Goal: Transaction & Acquisition: Purchase product/service

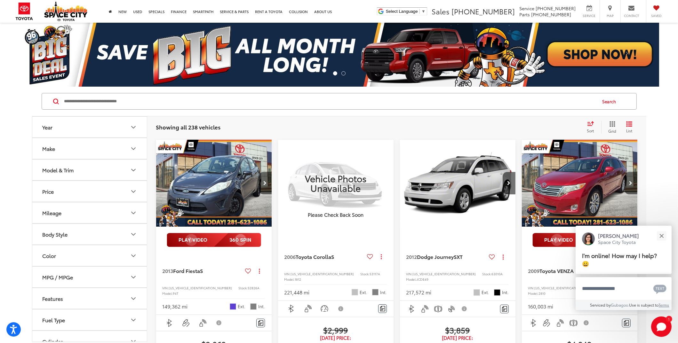
click at [126, 238] on button "Body Style" at bounding box center [89, 234] width 115 height 21
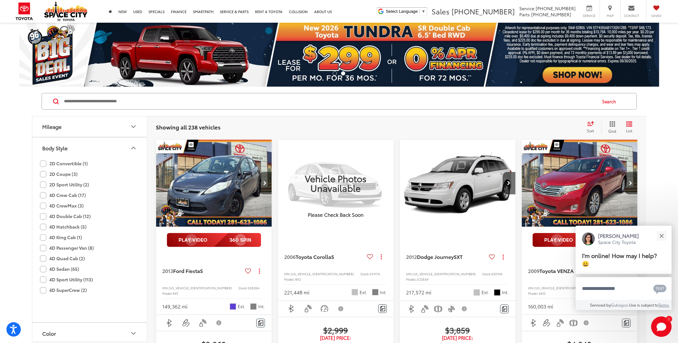
scroll to position [96, 0]
click at [76, 269] on label "4D Sport Utility (113)" at bounding box center [66, 270] width 53 height 11
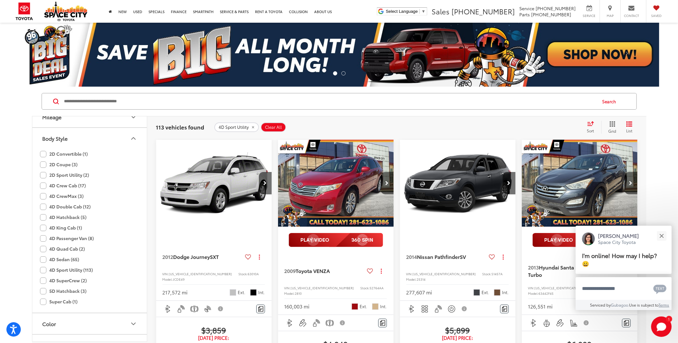
click at [134, 137] on icon "Body Style" at bounding box center [134, 139] width 8 height 8
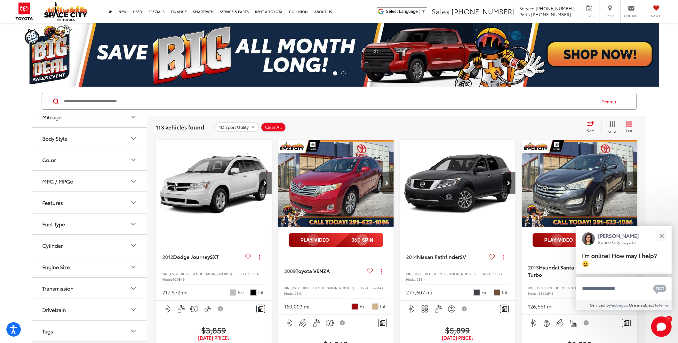
click at [130, 183] on icon "MPG / MPGe" at bounding box center [134, 182] width 8 height 8
click at [134, 181] on icon "MPG / MPGe" at bounding box center [134, 182] width 4 height 2
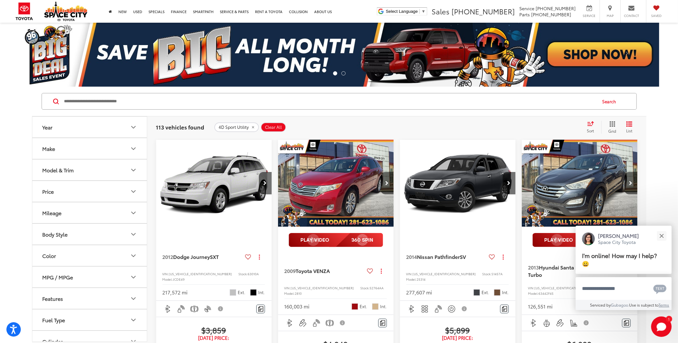
click at [124, 215] on button "Mileage" at bounding box center [89, 213] width 115 height 21
drag, startPoint x: 137, startPoint y: 249, endPoint x: 93, endPoint y: 253, distance: 44.3
click at [93, 252] on div "* — ****** 0 157000" at bounding box center [89, 242] width 115 height 39
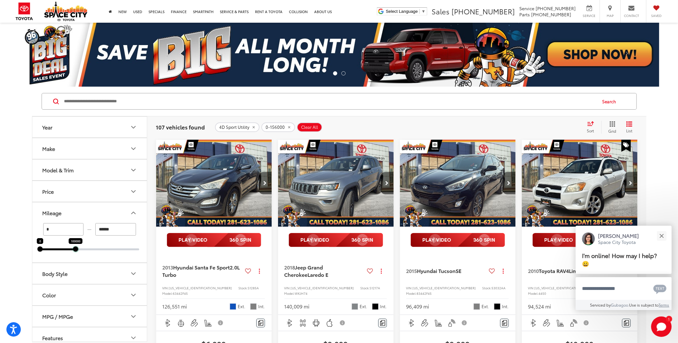
drag, startPoint x: 94, startPoint y: 250, endPoint x: 75, endPoint y: 254, distance: 20.3
click at [75, 254] on div "* — ****** 0 100000" at bounding box center [89, 242] width 115 height 39
type input "******"
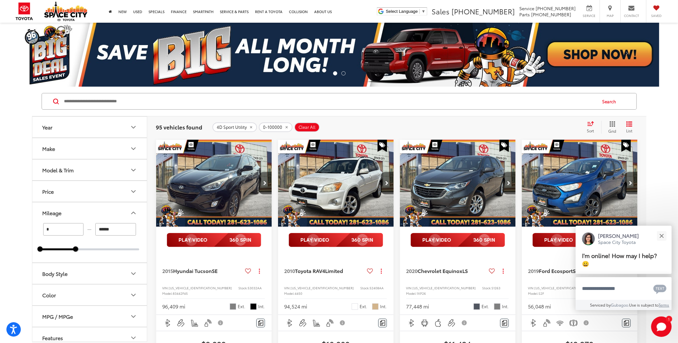
click at [135, 129] on icon "Year" at bounding box center [134, 128] width 8 height 8
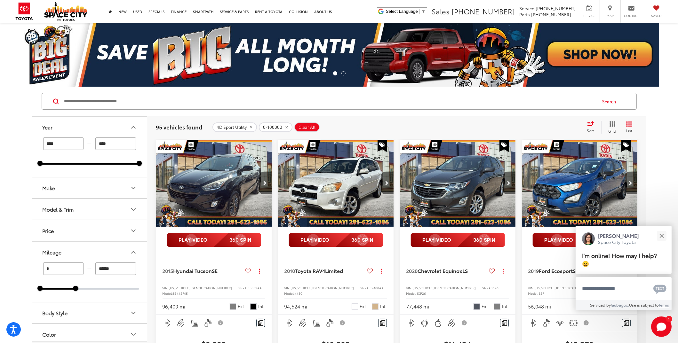
drag, startPoint x: 65, startPoint y: 146, endPoint x: -8, endPoint y: 149, distance: 73.4
click at [0, 149] on html "Accessibility Screen-Reader Guide, Feedback, and Issue Reporting | New window S…" at bounding box center [339, 171] width 678 height 343
type input "****"
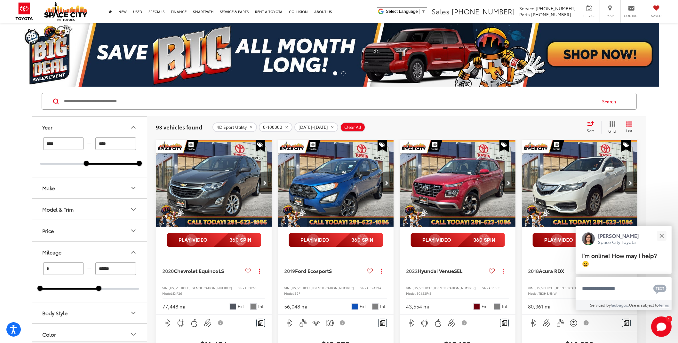
click at [120, 233] on button "Price" at bounding box center [89, 231] width 115 height 21
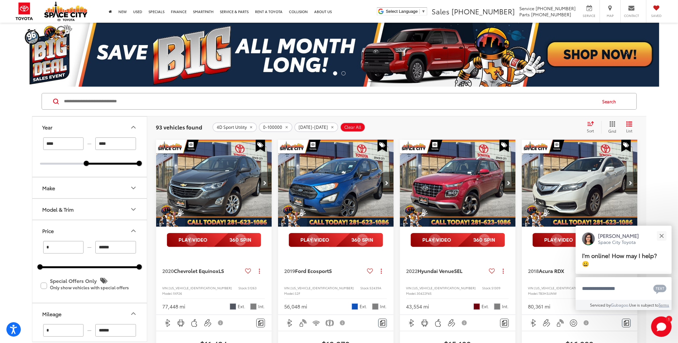
drag, startPoint x: 120, startPoint y: 246, endPoint x: 69, endPoint y: 251, distance: 51.1
click at [69, 251] on div "* — ******" at bounding box center [89, 247] width 99 height 12
type input "******"
type input "*****"
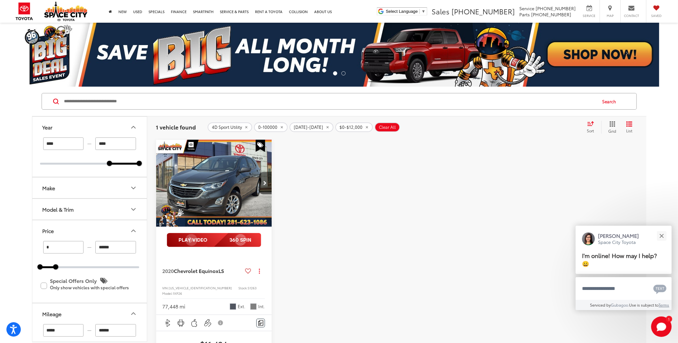
click at [241, 199] on img "2020 Chevrolet Equinox LS 0" at bounding box center [214, 183] width 117 height 87
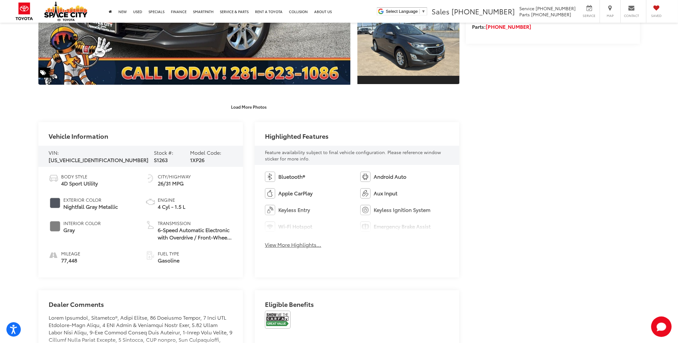
scroll to position [224, 0]
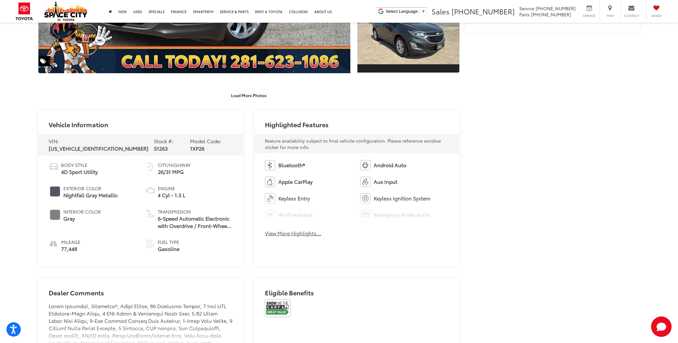
click at [314, 233] on button "View More Highlights..." at bounding box center [293, 233] width 56 height 7
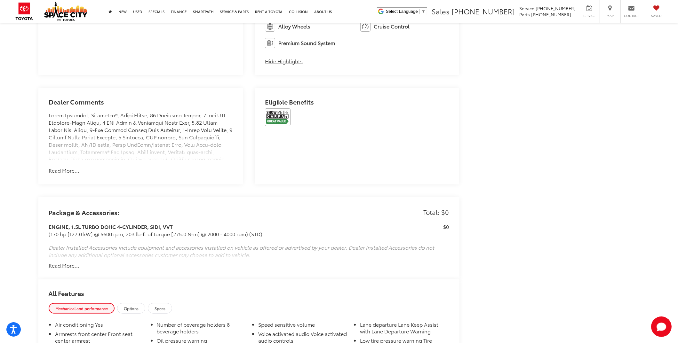
scroll to position [407, 0]
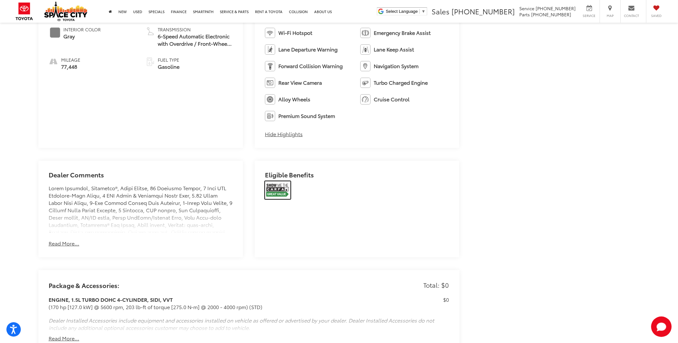
click at [273, 193] on img at bounding box center [278, 191] width 26 height 18
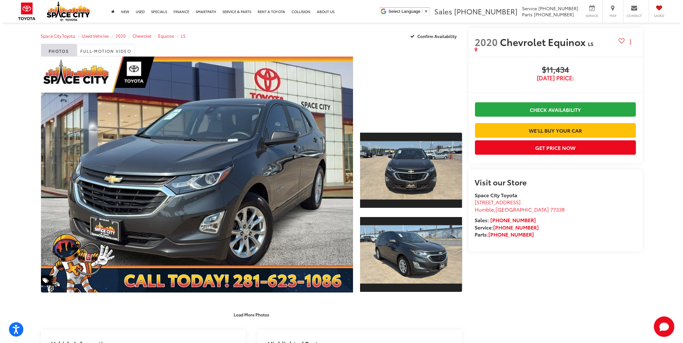
scroll to position [0, 0]
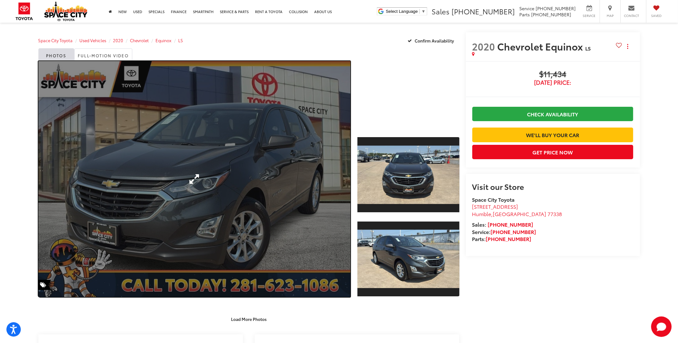
click at [298, 154] on link "Expand Photo 0" at bounding box center [194, 179] width 312 height 236
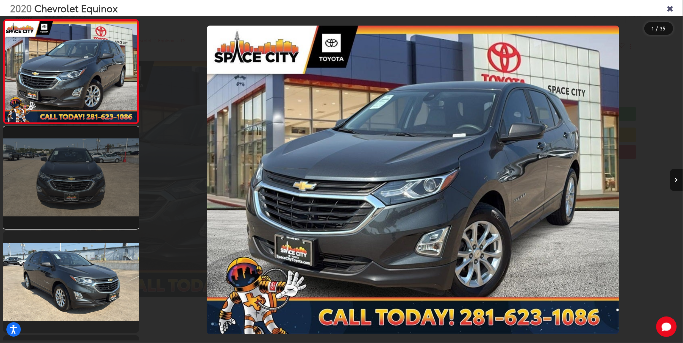
click at [90, 193] on link at bounding box center [71, 178] width 136 height 102
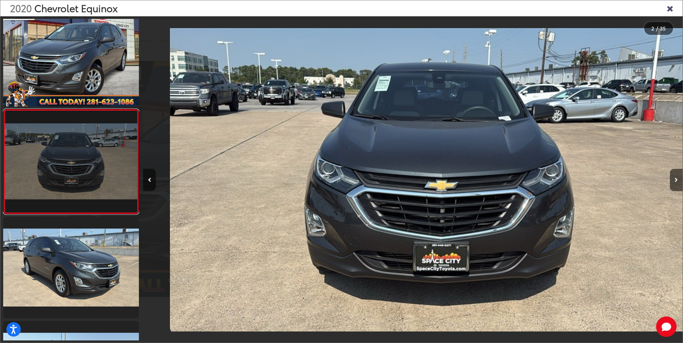
scroll to position [0, 539]
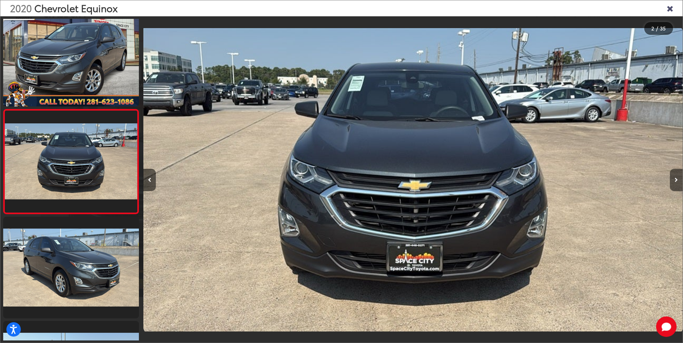
click at [676, 179] on icon "Next image" at bounding box center [676, 180] width 3 height 4
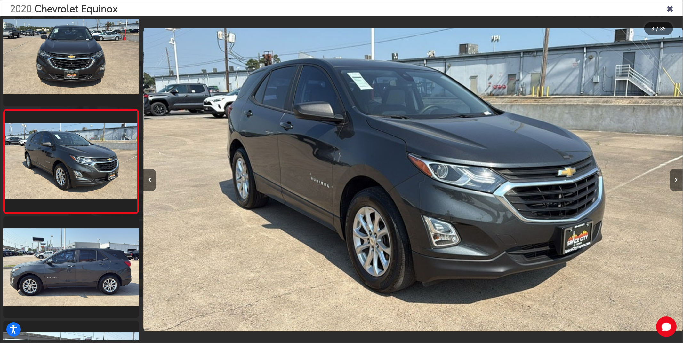
scroll to position [0, 1079]
click at [676, 179] on icon "Next image" at bounding box center [676, 180] width 3 height 4
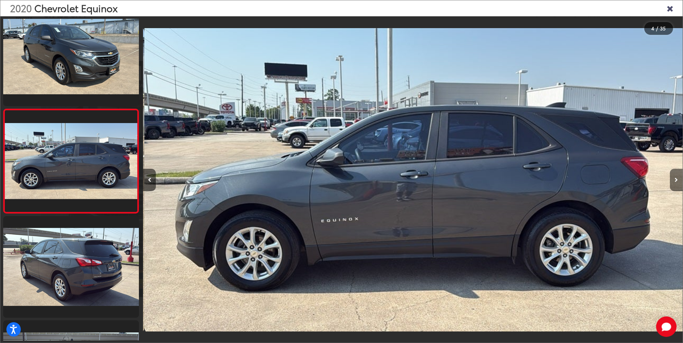
scroll to position [0, 1619]
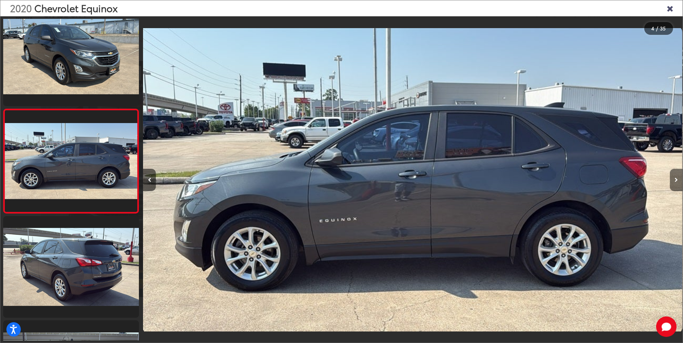
click at [677, 181] on icon "Next image" at bounding box center [676, 180] width 3 height 4
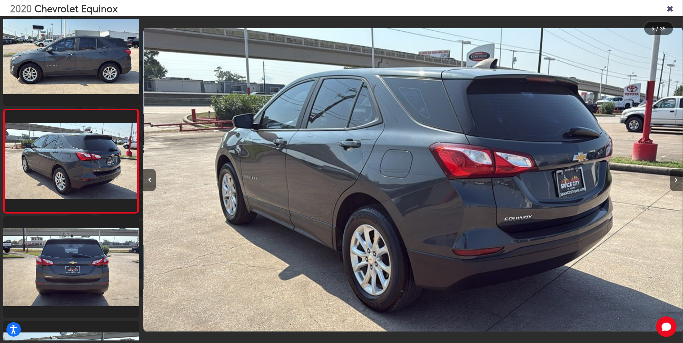
scroll to position [0, 2159]
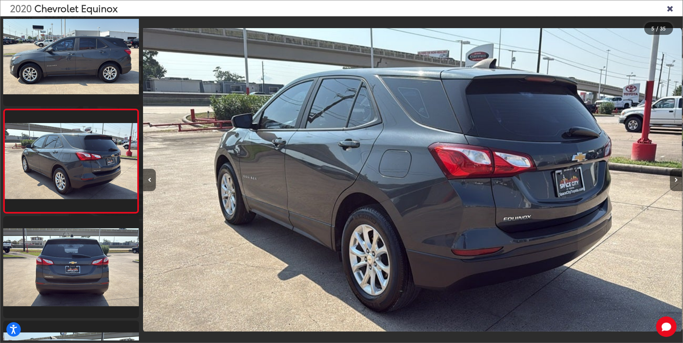
click at [677, 181] on icon "Next image" at bounding box center [676, 180] width 3 height 4
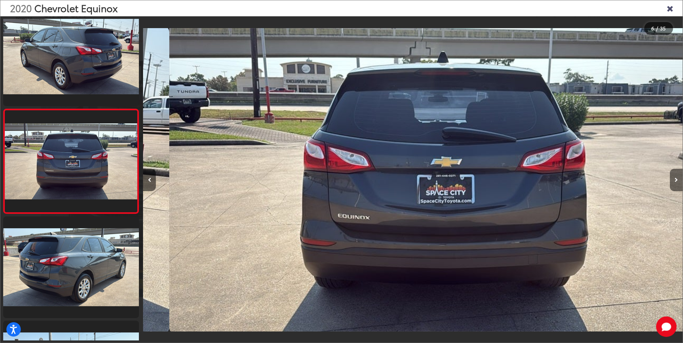
scroll to position [0, 2699]
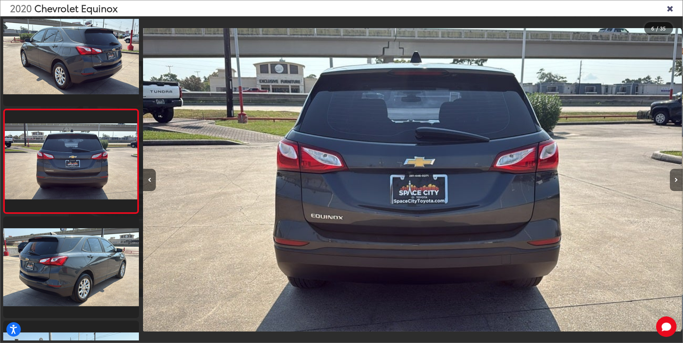
click at [677, 181] on icon "Next image" at bounding box center [676, 180] width 3 height 4
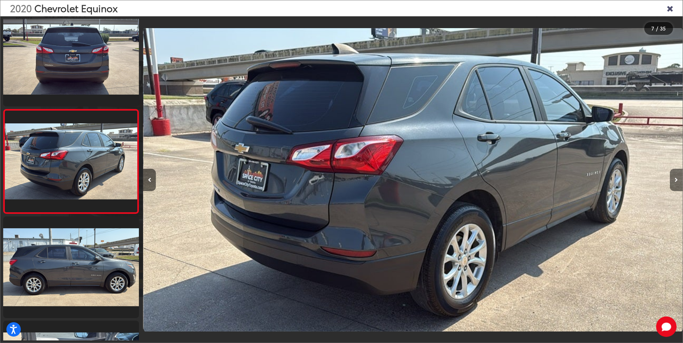
scroll to position [0, 3238]
click at [677, 180] on icon "Next image" at bounding box center [676, 180] width 3 height 4
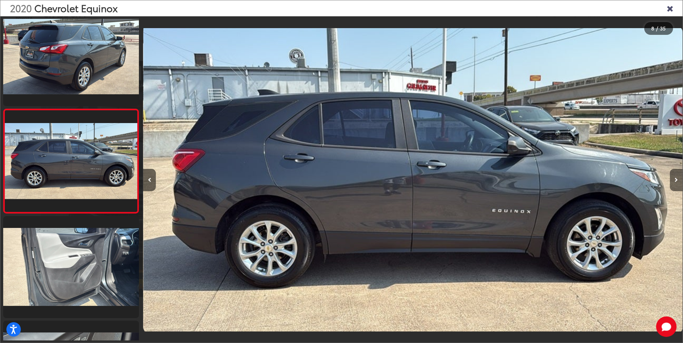
scroll to position [0, 3778]
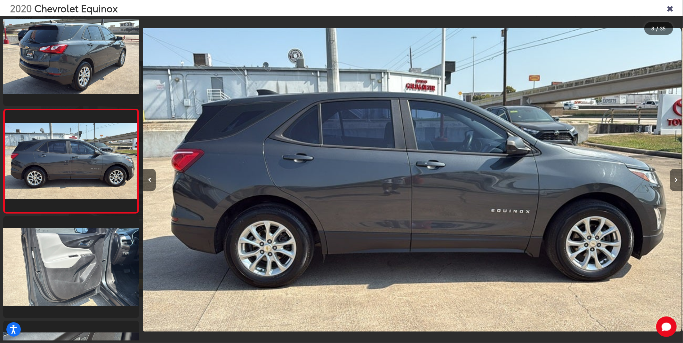
click at [677, 180] on icon "Next image" at bounding box center [676, 180] width 3 height 4
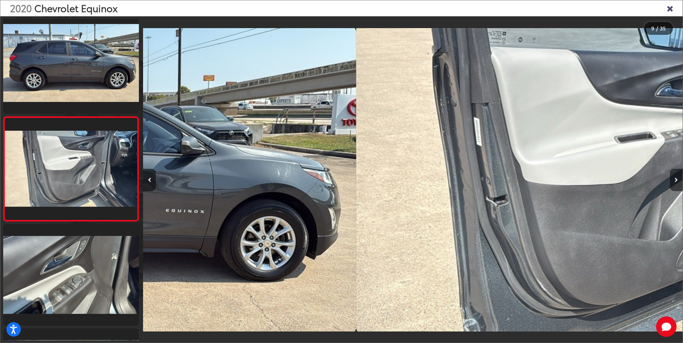
scroll to position [0, 0]
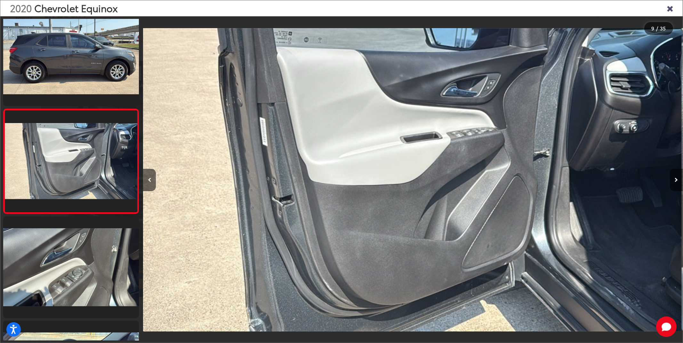
click at [677, 180] on icon "Next image" at bounding box center [676, 180] width 3 height 4
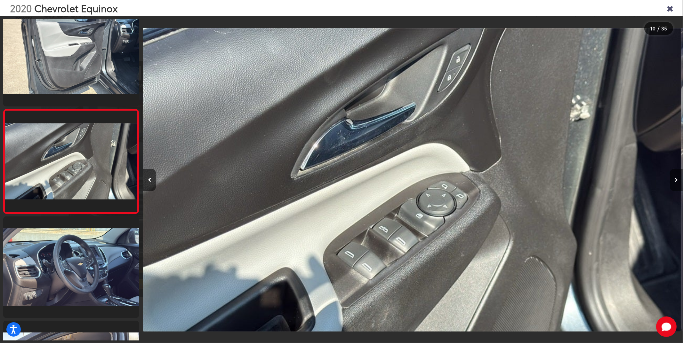
click at [677, 180] on icon "Next image" at bounding box center [676, 180] width 3 height 4
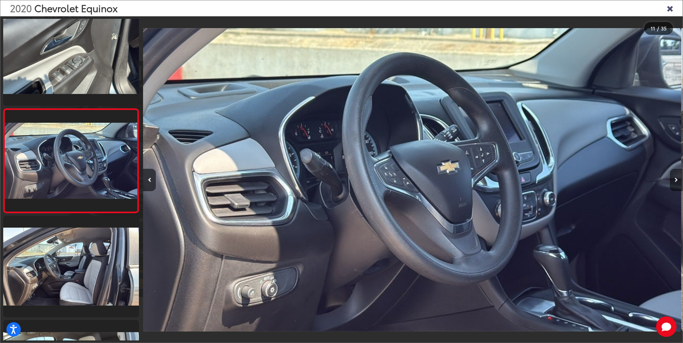
click at [677, 180] on icon "Next image" at bounding box center [676, 180] width 3 height 4
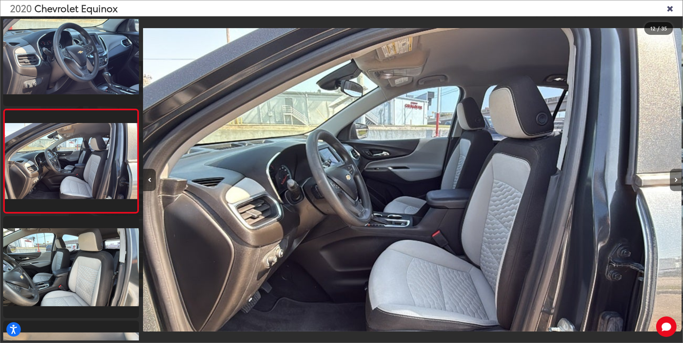
click at [677, 180] on icon "Next image" at bounding box center [676, 180] width 3 height 4
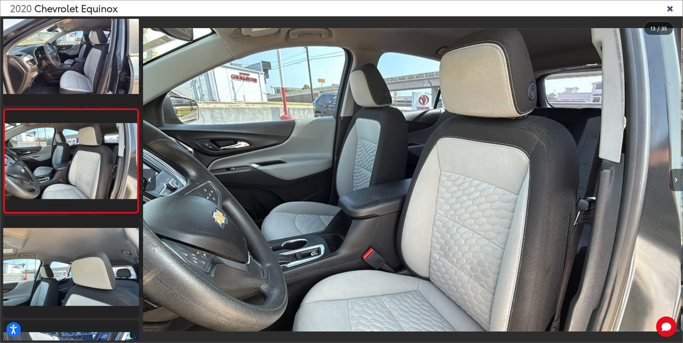
click at [677, 180] on icon "Next image" at bounding box center [676, 180] width 3 height 4
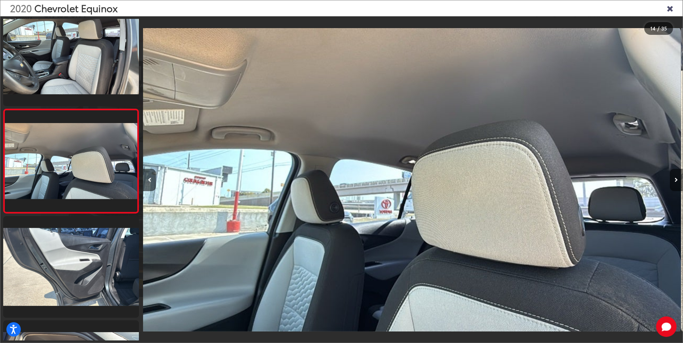
click at [677, 180] on icon "Next image" at bounding box center [676, 180] width 3 height 4
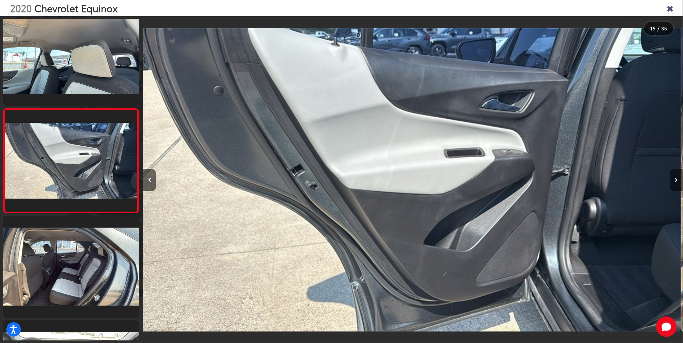
click at [677, 180] on icon "Next image" at bounding box center [676, 180] width 3 height 4
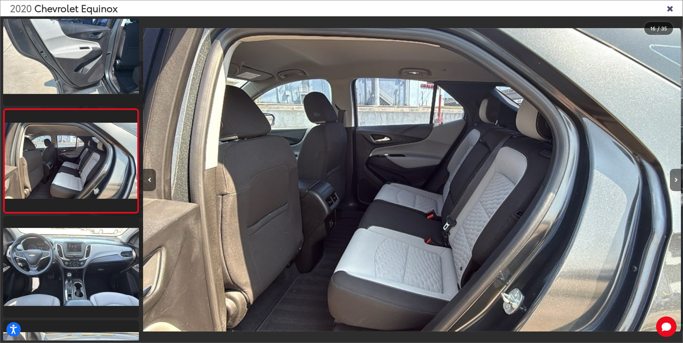
click at [677, 180] on icon "Next image" at bounding box center [676, 180] width 3 height 4
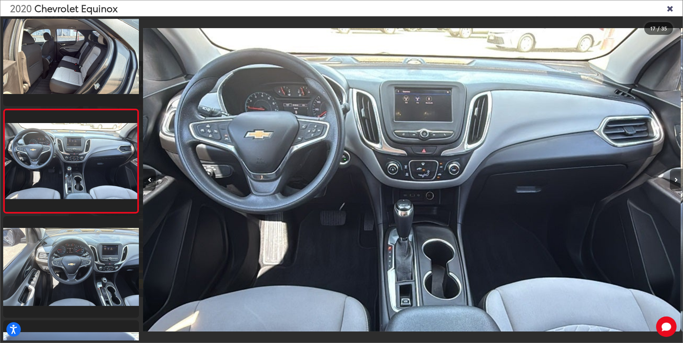
click at [677, 180] on icon "Next image" at bounding box center [676, 180] width 3 height 4
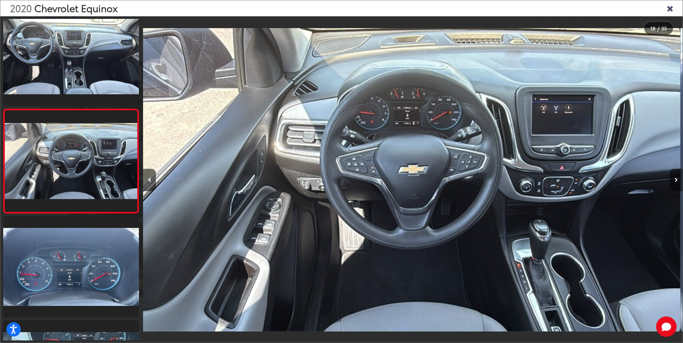
click at [677, 180] on icon "Next image" at bounding box center [676, 180] width 3 height 4
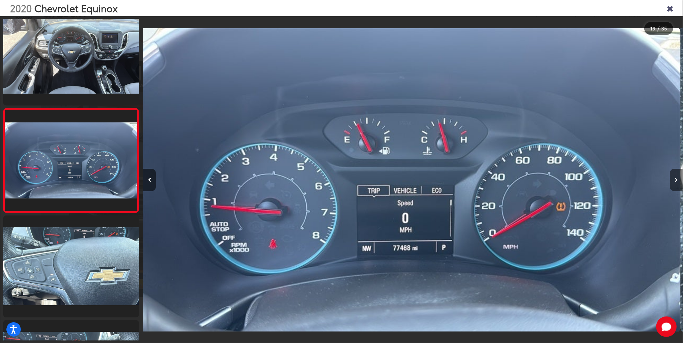
click at [677, 180] on icon "Next image" at bounding box center [676, 180] width 3 height 4
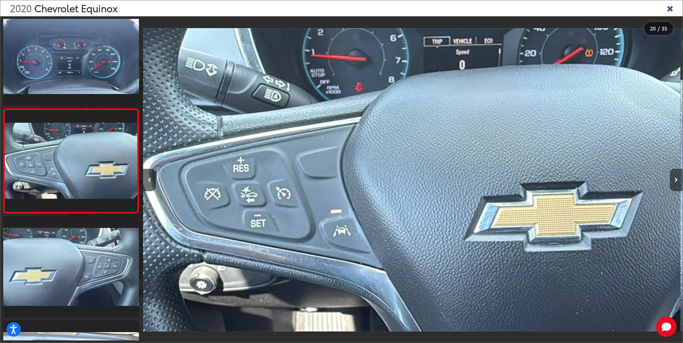
click at [677, 180] on icon "Next image" at bounding box center [676, 180] width 3 height 4
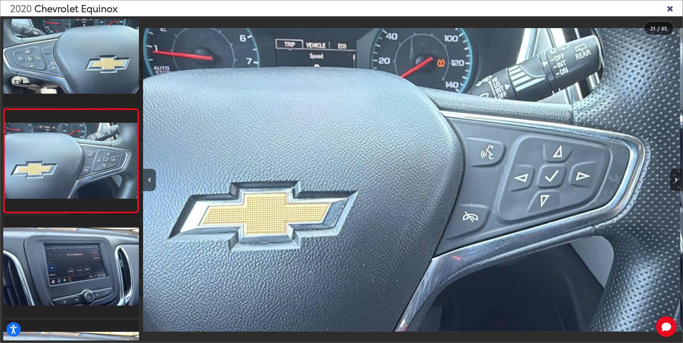
click at [677, 180] on icon "Next image" at bounding box center [676, 180] width 3 height 4
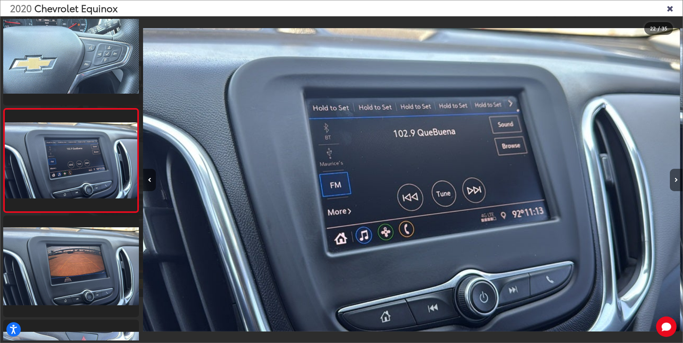
click at [677, 180] on icon "Next image" at bounding box center [676, 180] width 3 height 4
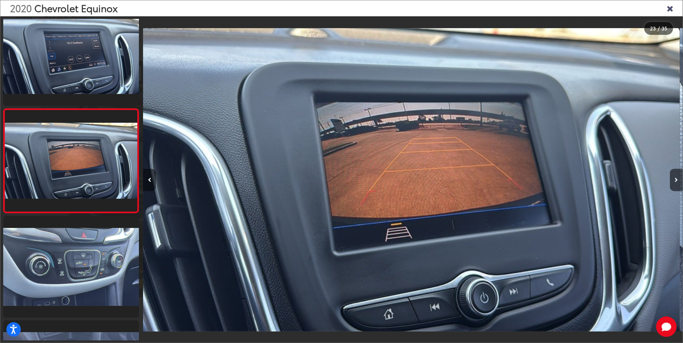
click at [153, 182] on button "Previous image" at bounding box center [149, 180] width 13 height 22
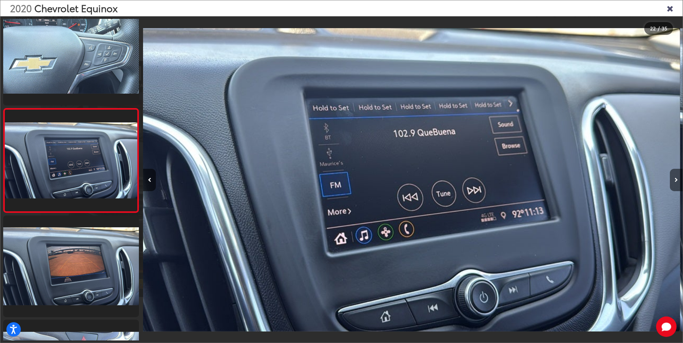
click at [675, 183] on button "Next image" at bounding box center [676, 180] width 13 height 22
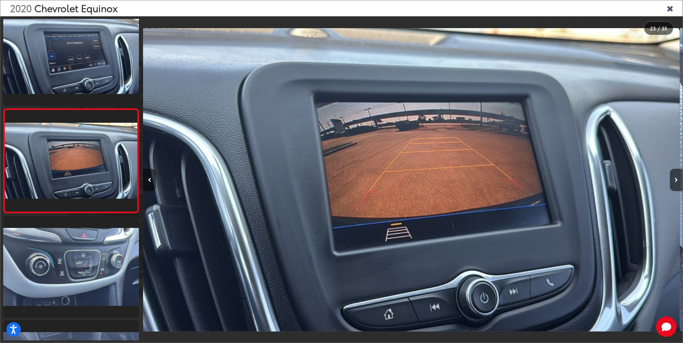
click at [152, 187] on button "Previous image" at bounding box center [149, 180] width 13 height 22
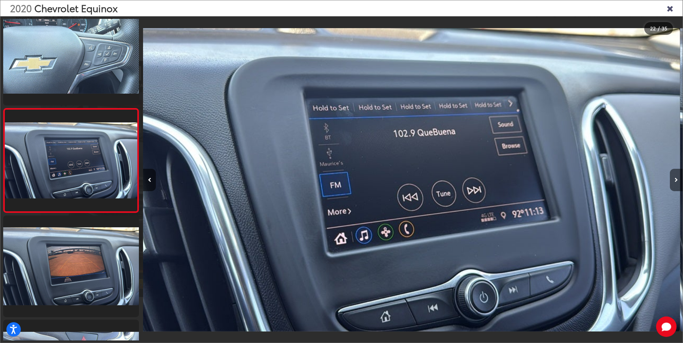
click at [677, 181] on icon "Next image" at bounding box center [676, 180] width 3 height 4
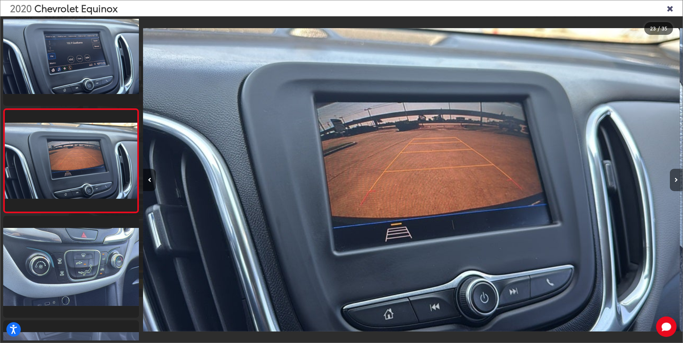
click at [677, 181] on icon "Next image" at bounding box center [676, 180] width 3 height 4
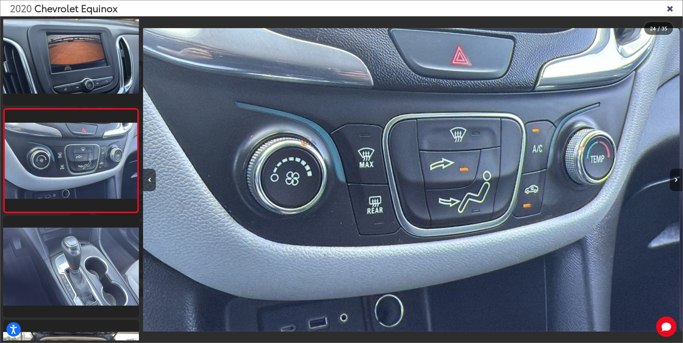
click at [677, 181] on icon "Next image" at bounding box center [676, 180] width 3 height 4
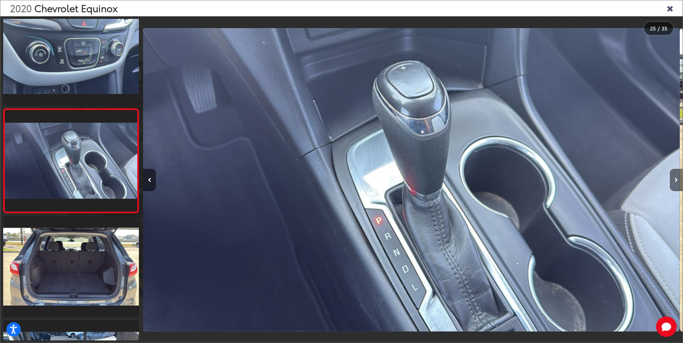
click at [677, 181] on icon "Next image" at bounding box center [676, 180] width 3 height 4
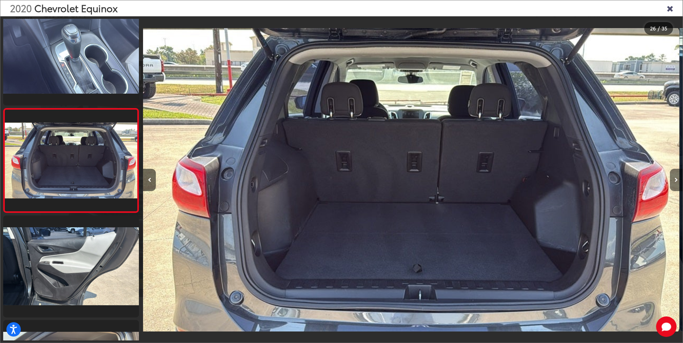
click at [677, 181] on icon "Next image" at bounding box center [676, 180] width 3 height 4
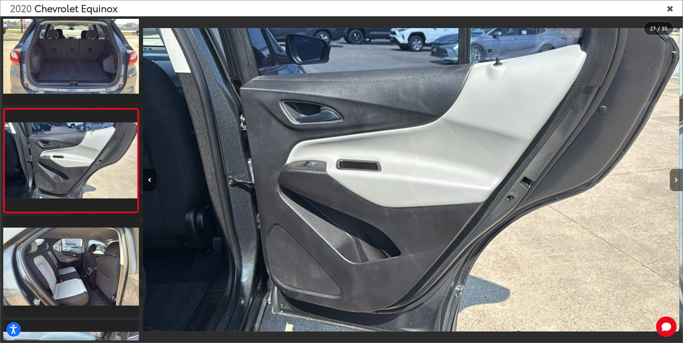
click at [677, 181] on icon "Next image" at bounding box center [676, 180] width 3 height 4
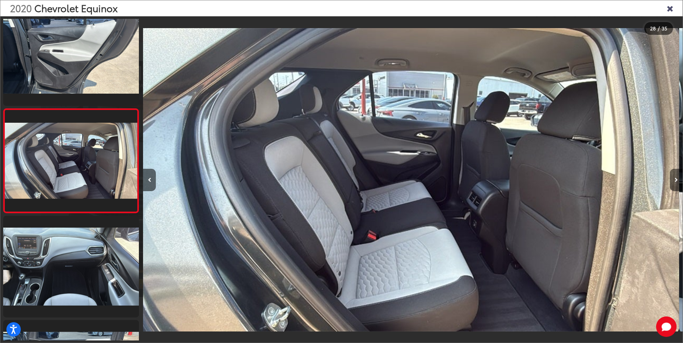
click at [677, 181] on icon "Next image" at bounding box center [676, 180] width 3 height 4
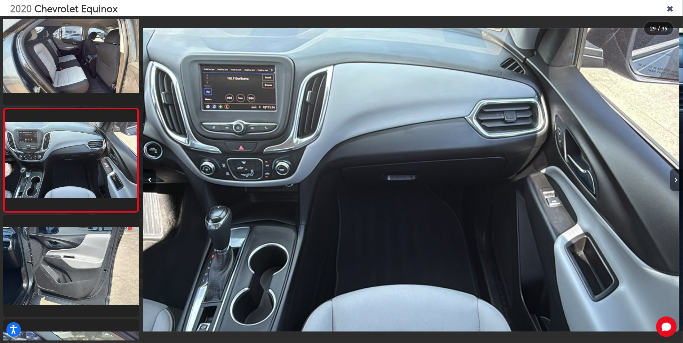
click at [677, 181] on icon "Next image" at bounding box center [676, 180] width 3 height 4
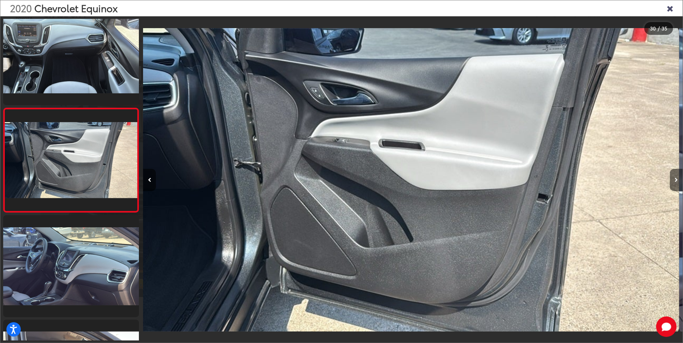
click at [677, 181] on icon "Next image" at bounding box center [676, 180] width 3 height 4
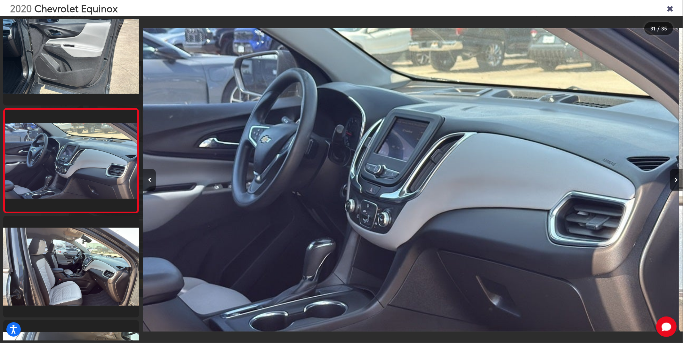
click at [677, 181] on icon "Next image" at bounding box center [676, 180] width 3 height 4
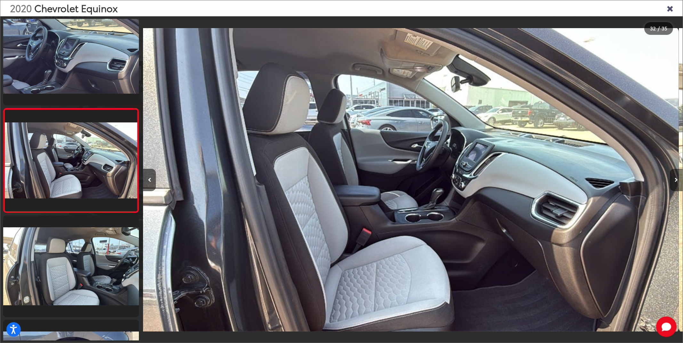
click at [677, 181] on icon "Next image" at bounding box center [676, 180] width 3 height 4
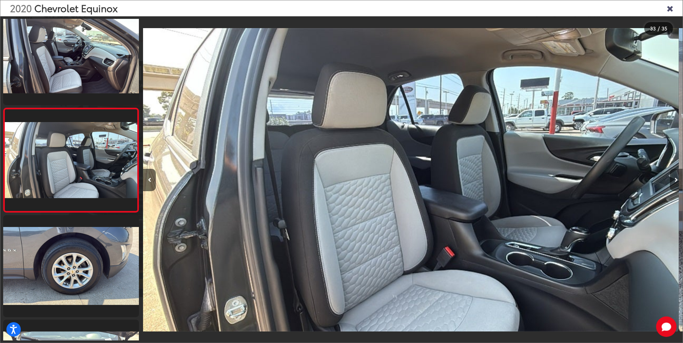
click at [677, 181] on icon "Next image" at bounding box center [676, 180] width 3 height 4
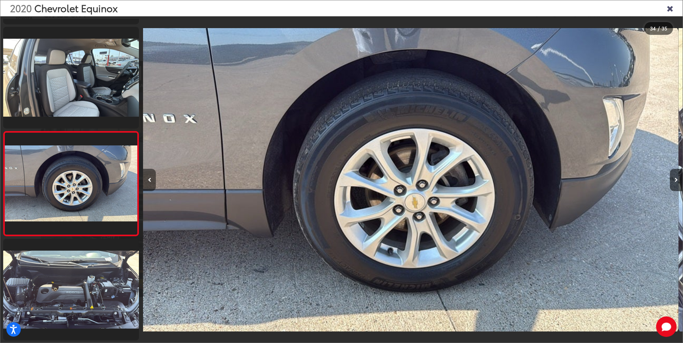
click at [149, 179] on icon "Previous image" at bounding box center [150, 180] width 4 height 4
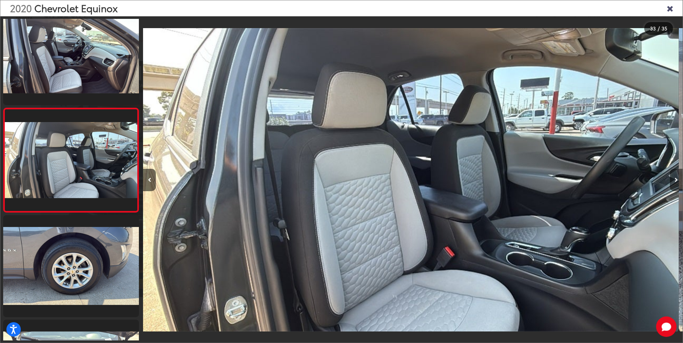
click at [678, 181] on button "Next image" at bounding box center [676, 180] width 13 height 22
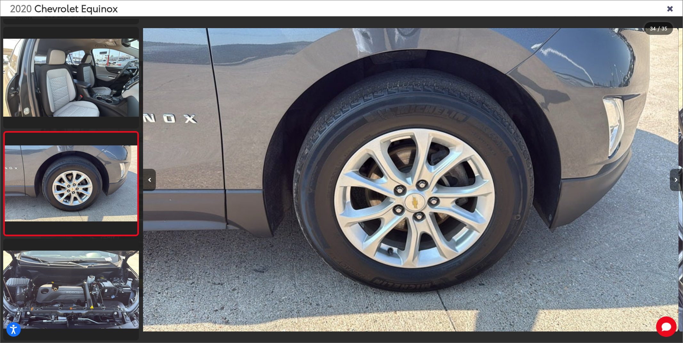
click at [675, 179] on icon "Next image" at bounding box center [676, 180] width 3 height 4
